Goal: Task Accomplishment & Management: Manage account settings

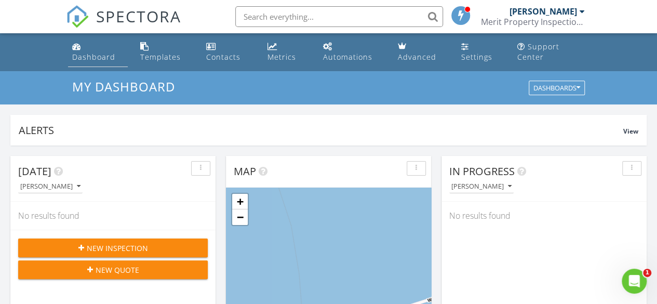
click at [103, 61] on div "Dashboard" at bounding box center [93, 57] width 43 height 10
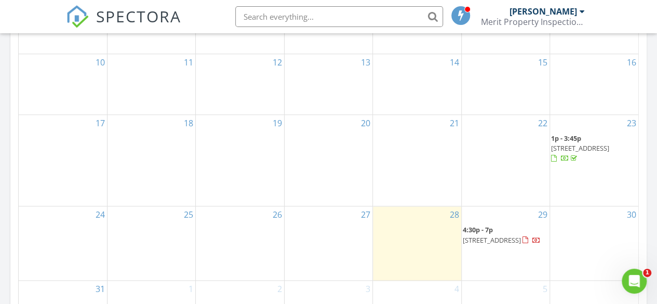
scroll to position [624, 0]
click at [486, 235] on span "38105 Countryside Pl, Dade City 33525" at bounding box center [491, 239] width 58 height 9
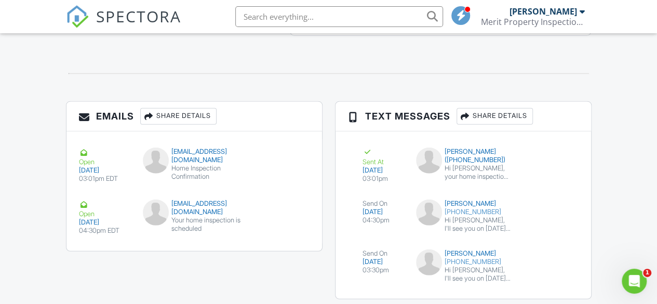
scroll to position [1347, 0]
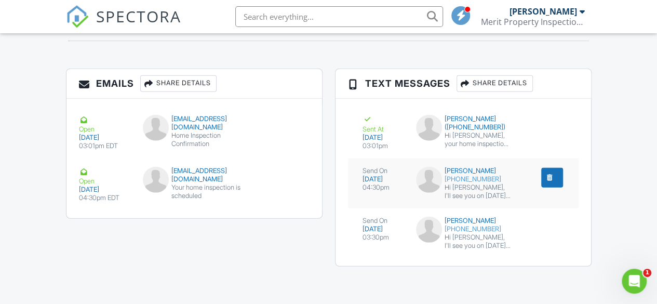
click at [502, 186] on div "Hi [PERSON_NAME], I'll see you on [DATE] 4:30 pm for your inspection. Let me kn…" at bounding box center [477, 191] width 66 height 17
click at [210, 186] on div "Your home inspection is scheduled" at bounding box center [194, 191] width 103 height 17
click at [378, 122] on div "Sent At" at bounding box center [382, 124] width 41 height 19
click at [223, 183] on div "Your home inspection is scheduled" at bounding box center [194, 191] width 103 height 17
click at [496, 186] on div "Hi Larry, I'll see you on 08/29/2025 at 4:30 pm for your inspection. Let me kno…" at bounding box center [477, 191] width 66 height 17
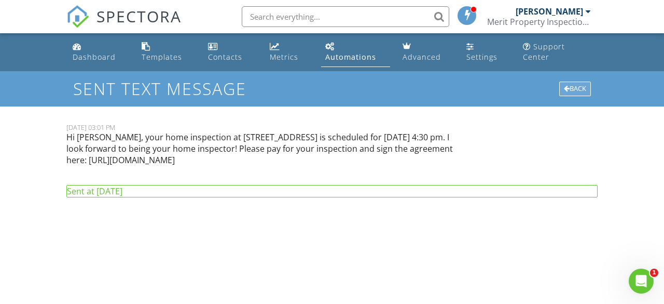
click at [561, 91] on div "Back" at bounding box center [575, 88] width 32 height 15
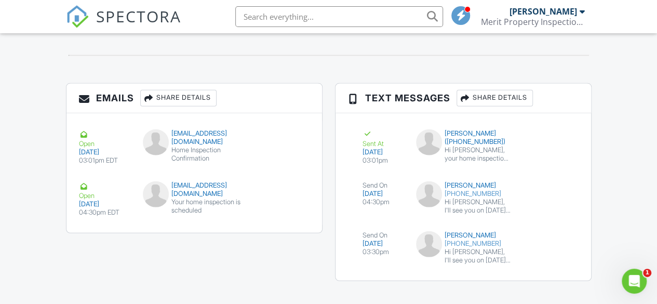
scroll to position [1329, 0]
click at [533, 144] on div "submit" at bounding box center [532, 139] width 10 height 10
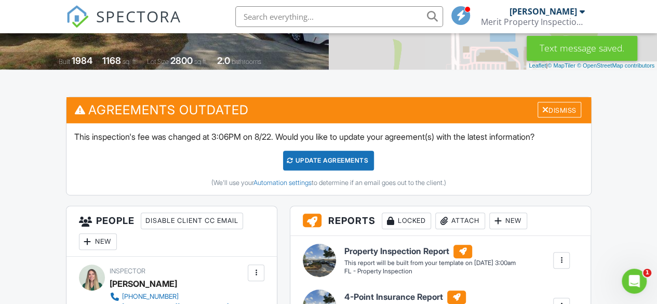
scroll to position [216, 0]
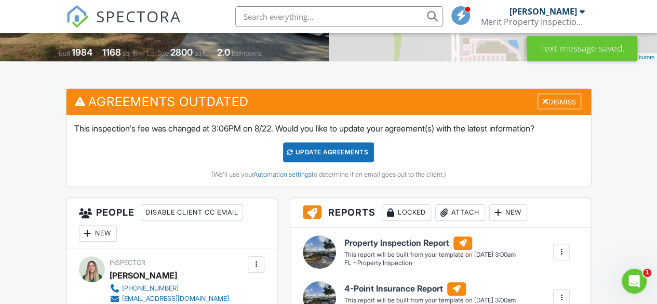
click at [366, 162] on div "Update Agreements" at bounding box center [328, 152] width 91 height 20
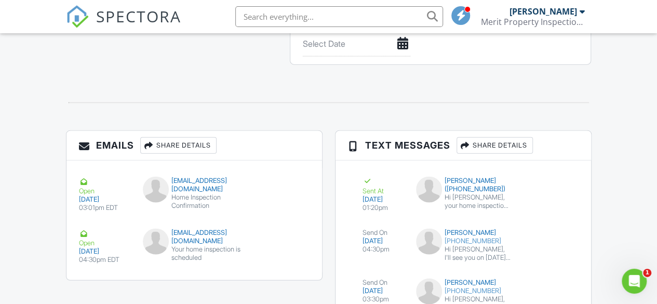
scroll to position [1239, 0]
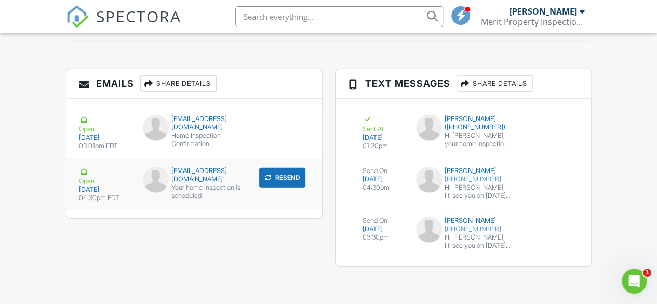
click at [233, 183] on div "Your home inspection is scheduled" at bounding box center [194, 191] width 103 height 17
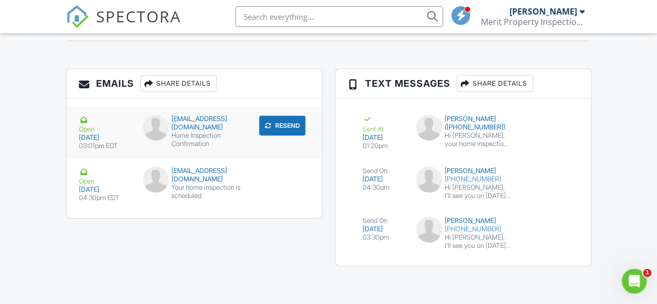
click at [233, 131] on div "Home Inspection Confirmation" at bounding box center [194, 139] width 103 height 17
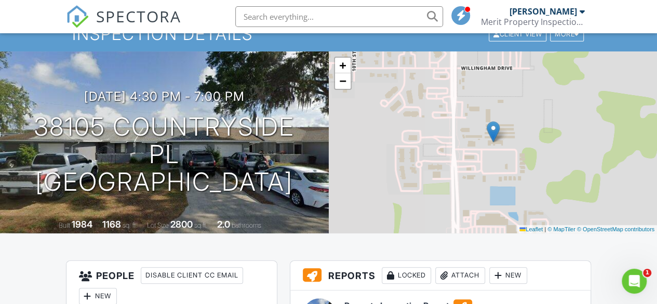
scroll to position [0, 0]
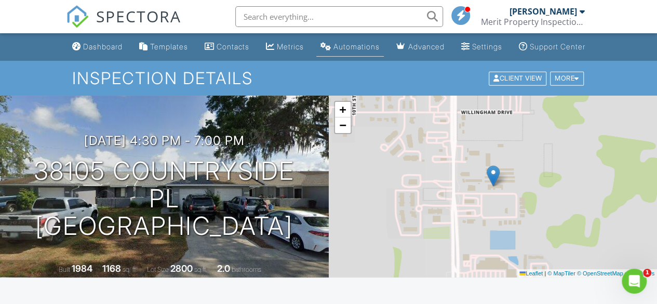
click at [336, 49] on link "Automations" at bounding box center [349, 46] width 67 height 19
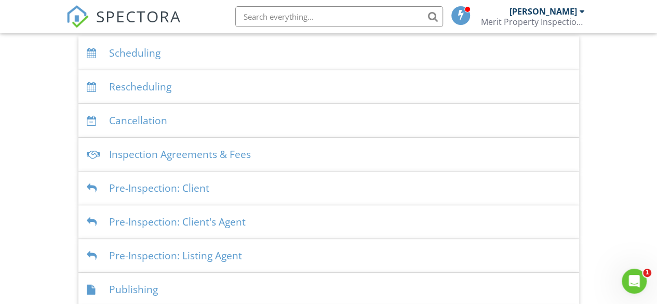
scroll to position [224, 0]
click at [167, 58] on div "Scheduling" at bounding box center [328, 54] width 500 height 34
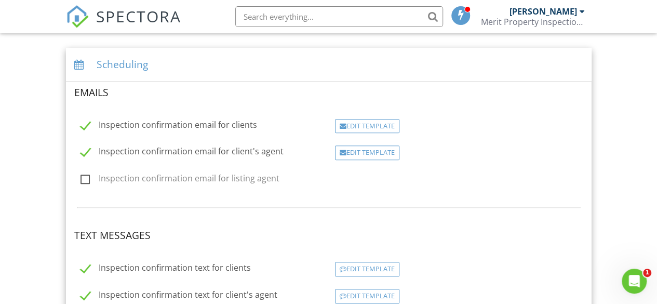
scroll to position [212, 0]
click at [352, 128] on div "Edit Template" at bounding box center [367, 126] width 64 height 15
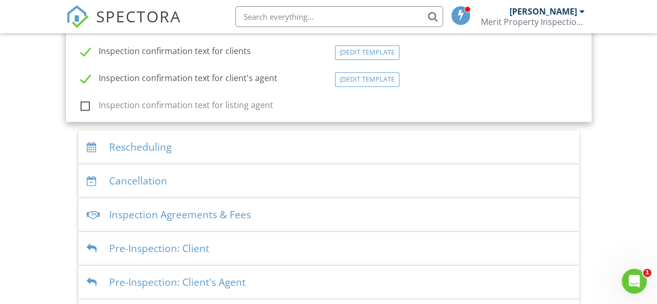
click at [186, 140] on div "Rescheduling" at bounding box center [328, 147] width 500 height 34
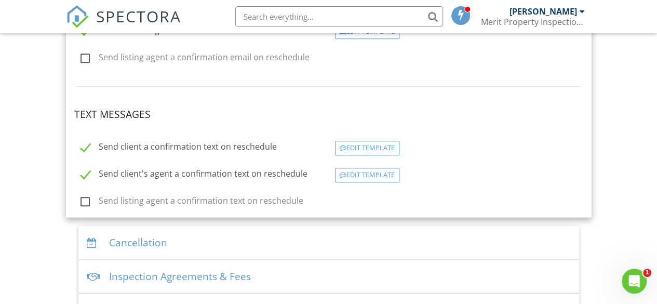
click at [186, 142] on label "Send client a confirmation text on reschedule" at bounding box center [178, 148] width 196 height 13
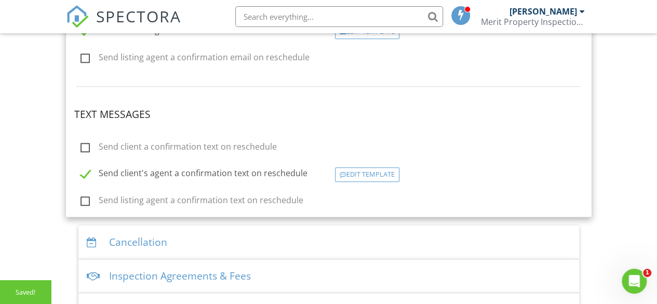
click at [186, 142] on label "Send client a confirmation text on reschedule" at bounding box center [178, 148] width 196 height 13
click at [81, 145] on input "Send client a confirmation text on reschedule" at bounding box center [77, 148] width 7 height 7
checkbox input "true"
click at [341, 151] on div "Edit Template" at bounding box center [367, 148] width 64 height 15
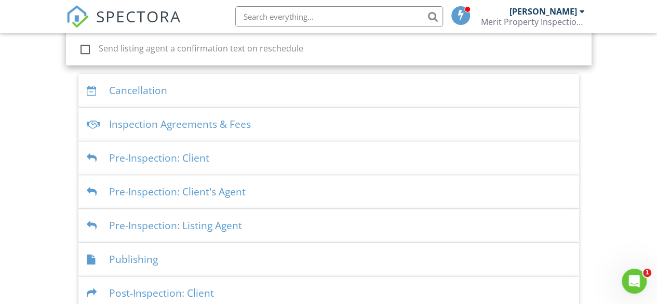
scroll to position [528, 0]
click at [262, 156] on div "Pre-Inspection: Client" at bounding box center [328, 158] width 500 height 34
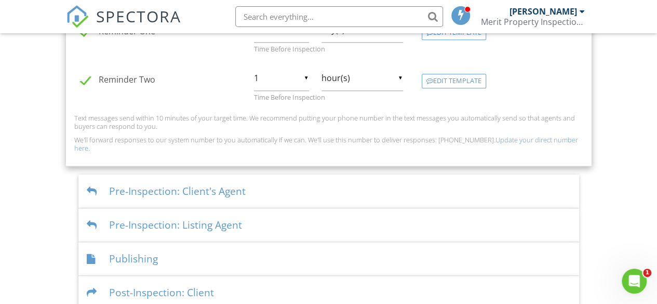
scroll to position [614, 0]
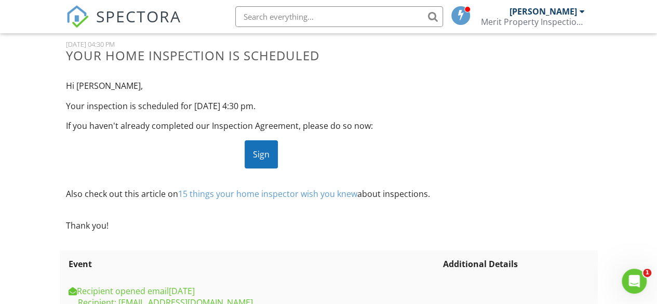
scroll to position [66, 0]
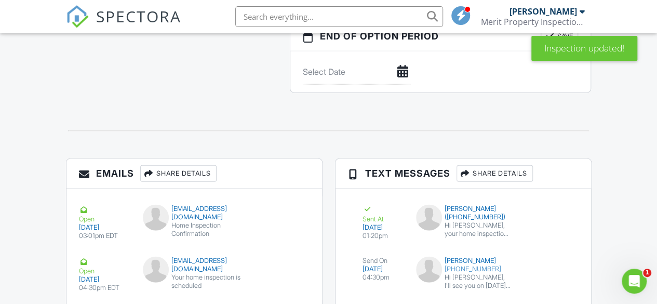
scroll to position [1239, 0]
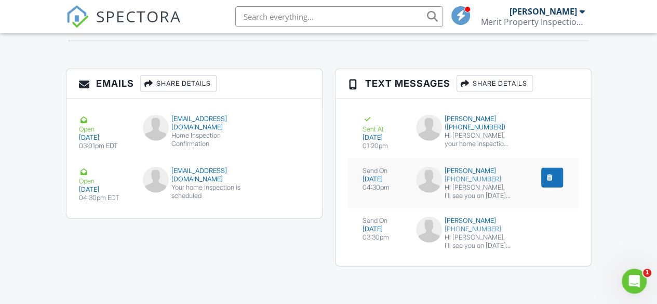
click at [553, 181] on div "submit" at bounding box center [549, 177] width 10 height 10
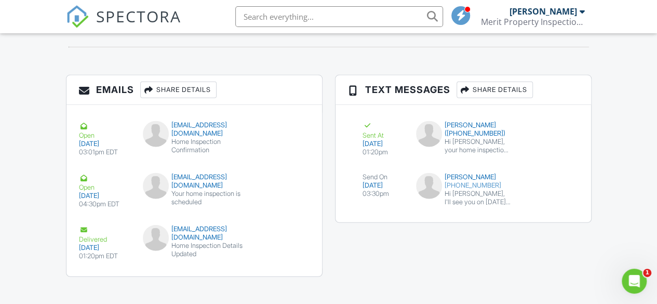
scroll to position [1243, 0]
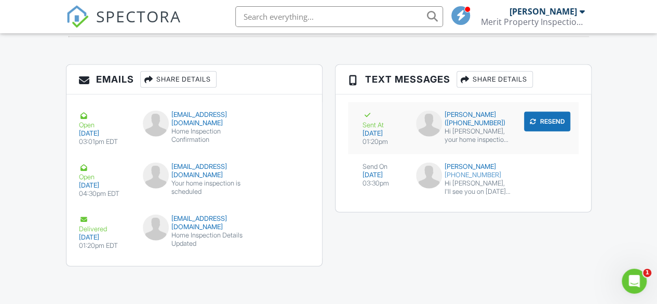
click at [497, 134] on div "Hi [PERSON_NAME], your home inspection at [STREET_ADDRESS] is scheduled for [DA…" at bounding box center [477, 135] width 66 height 17
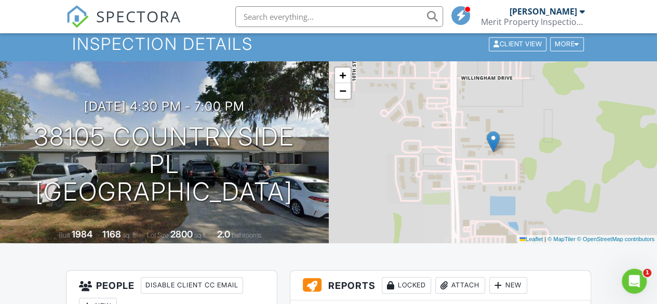
scroll to position [34, 0]
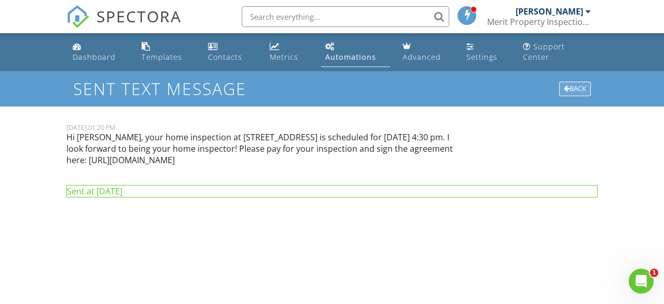
click at [577, 84] on div "Back" at bounding box center [575, 88] width 32 height 15
